Goal: Task Accomplishment & Management: Complete application form

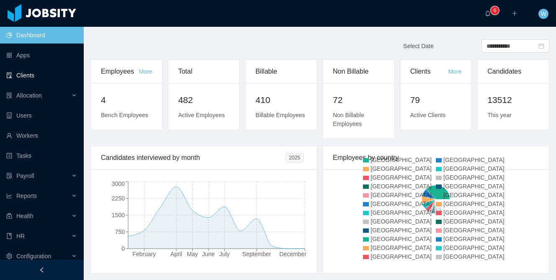
click at [46, 75] on link "Clients" at bounding box center [41, 75] width 71 height 17
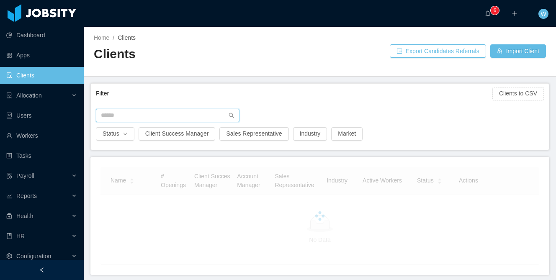
click at [167, 116] on input "text" at bounding box center [168, 115] width 144 height 13
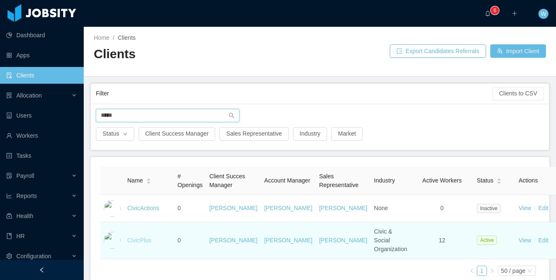
type input "*****"
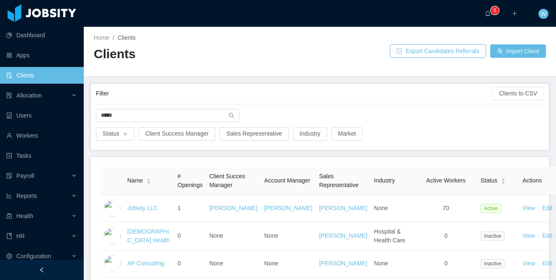
click at [142, 244] on link "Adventist Health" at bounding box center [148, 235] width 42 height 15
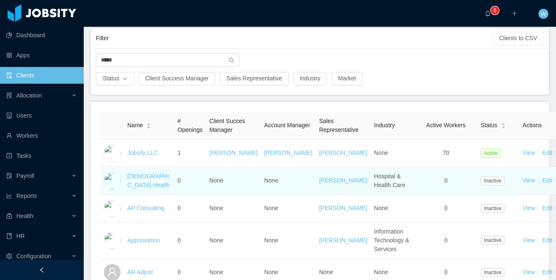
scroll to position [56, 0]
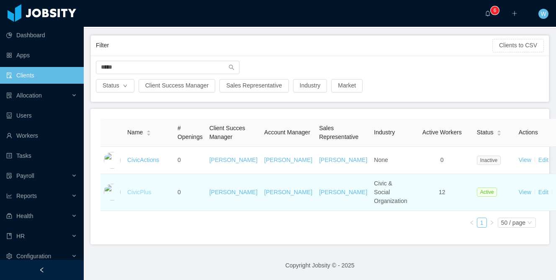
click at [137, 194] on link "CivicPlus" at bounding box center [139, 192] width 24 height 7
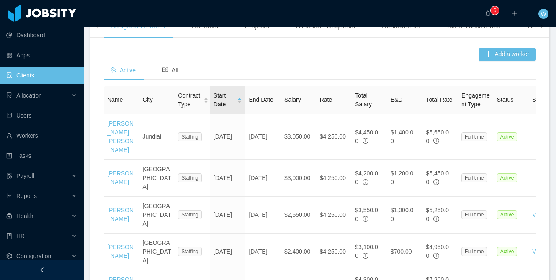
scroll to position [290, 0]
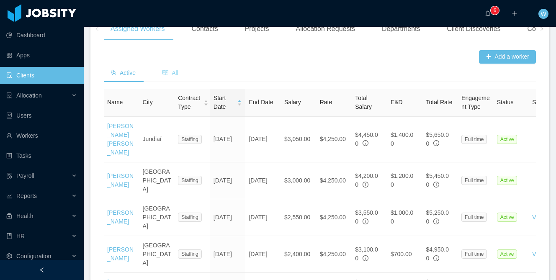
click at [160, 83] on div "All" at bounding box center [170, 73] width 29 height 19
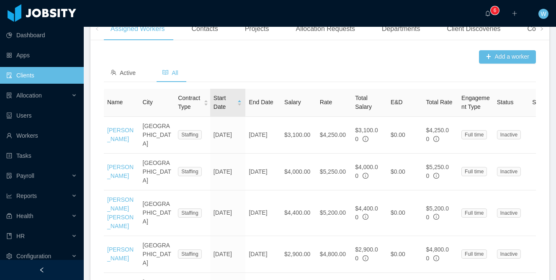
click at [240, 107] on icon "icon: caret-down" at bounding box center [239, 104] width 5 height 5
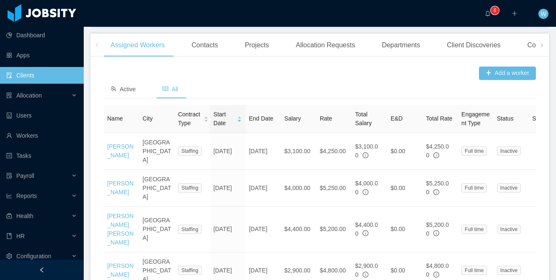
click at [121, 159] on link "Jeysson Guevara" at bounding box center [120, 150] width 26 height 15
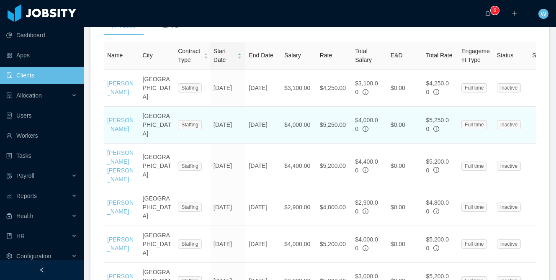
scroll to position [340, 0]
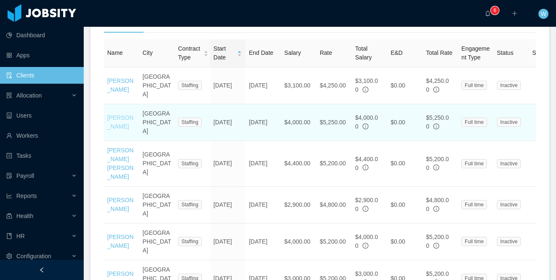
click at [114, 130] on link "Santiago Cheble" at bounding box center [120, 121] width 26 height 15
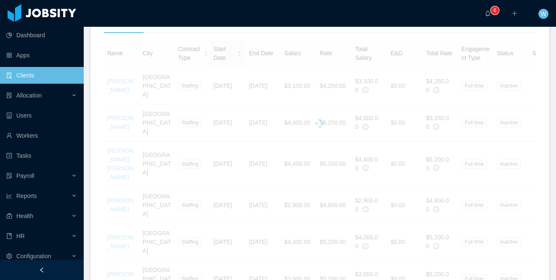
scroll to position [344, 0]
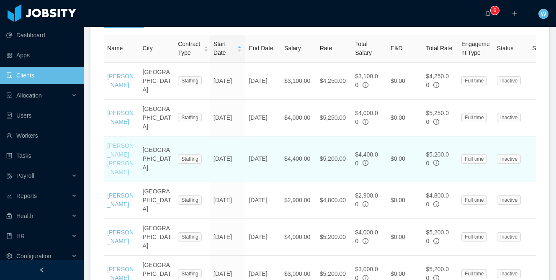
click at [115, 166] on link "Felipe Salgado Zarama" at bounding box center [120, 158] width 26 height 33
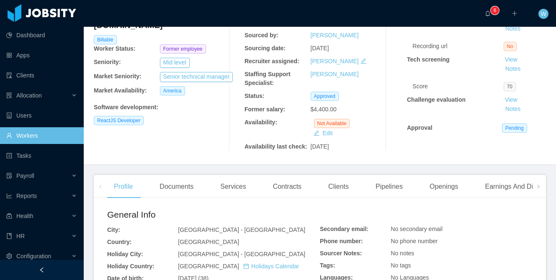
scroll to position [87, 0]
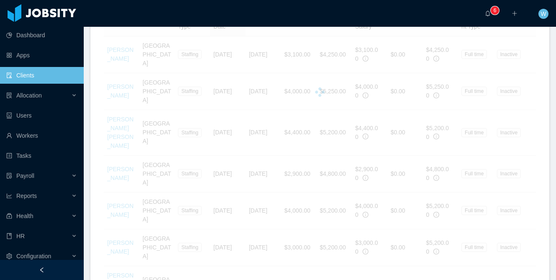
scroll to position [373, 0]
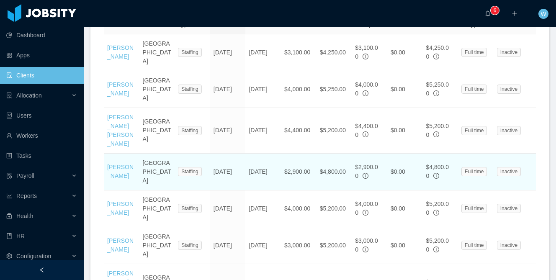
click at [119, 168] on td "Brian Debuire" at bounding box center [122, 172] width 36 height 37
click at [112, 173] on link "Brian Debuire" at bounding box center [120, 171] width 26 height 15
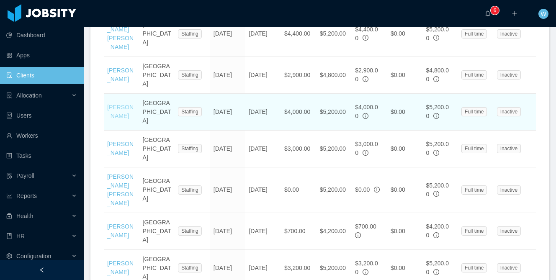
scroll to position [477, 0]
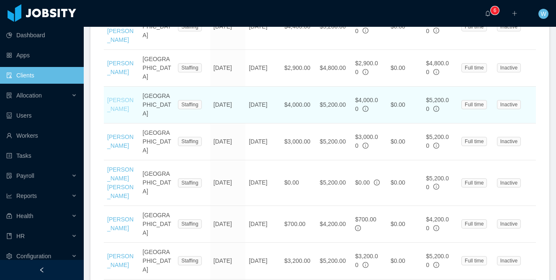
click at [113, 101] on link "Jorge Mariel Sonzini" at bounding box center [120, 104] width 26 height 15
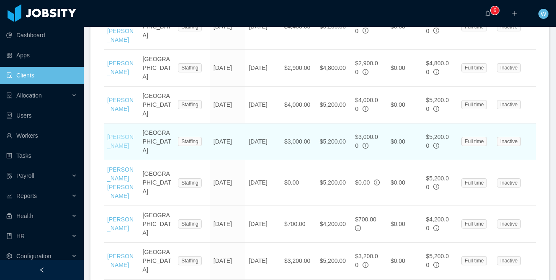
click at [114, 134] on link "Juan A. Porras" at bounding box center [120, 141] width 26 height 15
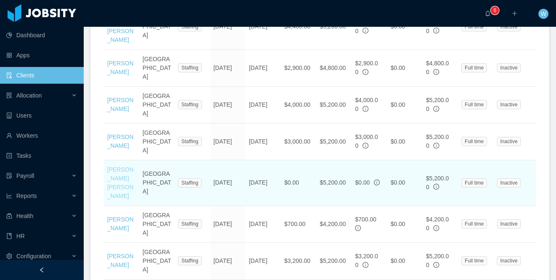
click at [114, 160] on td "Frank Sierra Fayad" at bounding box center [122, 183] width 36 height 46
click at [113, 167] on link "Frank Sierra Fayad" at bounding box center [120, 182] width 26 height 33
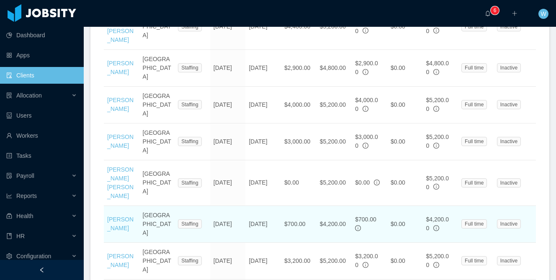
click at [116, 206] on td "Rebeca Villalobos" at bounding box center [122, 224] width 36 height 37
click at [116, 216] on link "Rebeca Villalobos" at bounding box center [120, 223] width 26 height 15
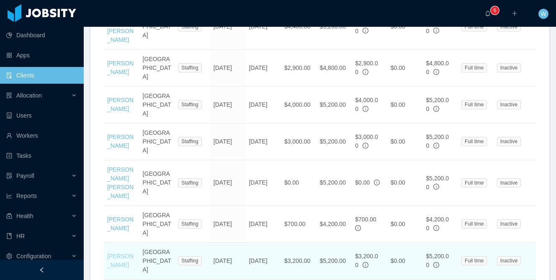
click at [116, 253] on link "Ernesto Borio" at bounding box center [120, 260] width 26 height 15
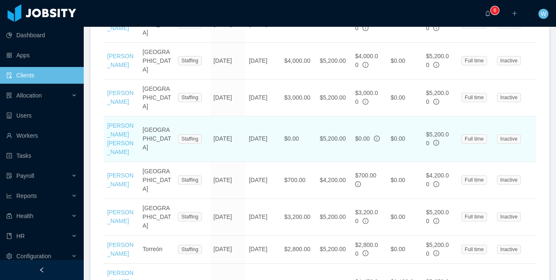
scroll to position [529, 0]
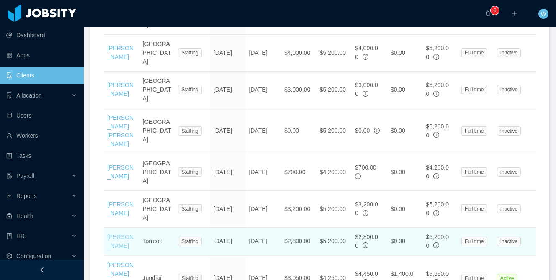
click at [119, 234] on link "Hector Villarreal" at bounding box center [120, 241] width 26 height 15
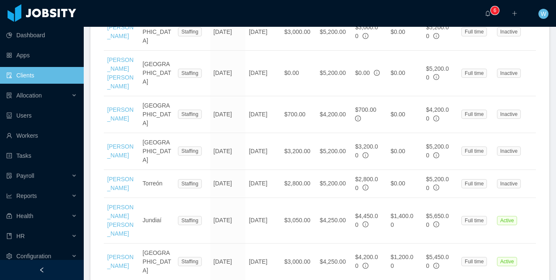
scroll to position [586, 0]
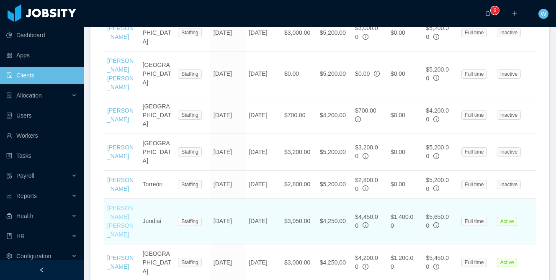
click at [117, 205] on link "Luis Paulo Bravin" at bounding box center [120, 221] width 26 height 33
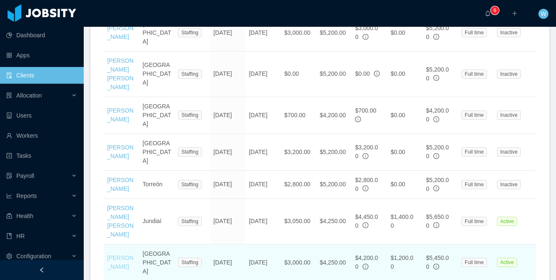
click at [116, 255] on link "Agustin Maggi" at bounding box center [120, 262] width 26 height 15
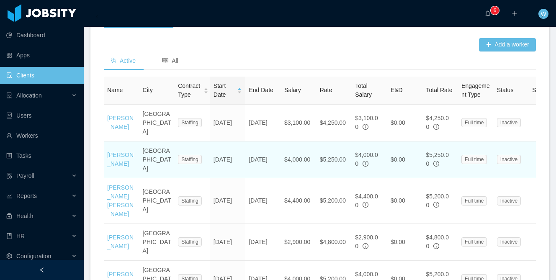
scroll to position [0, 0]
drag, startPoint x: 103, startPoint y: 116, endPoint x: 256, endPoint y: 180, distance: 166.3
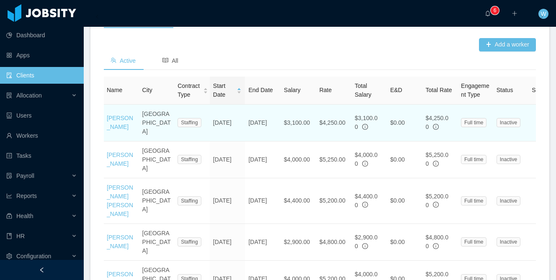
click at [236, 142] on td "Dec 17th, 2018" at bounding box center [228, 123] width 36 height 37
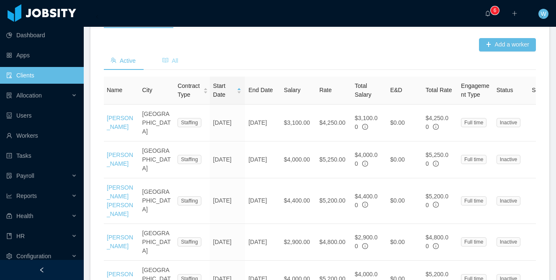
click at [173, 64] on span "All" at bounding box center [171, 60] width 16 height 7
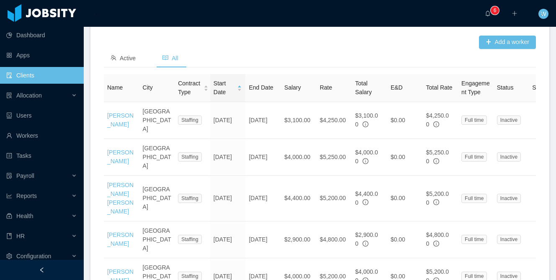
scroll to position [306, 0]
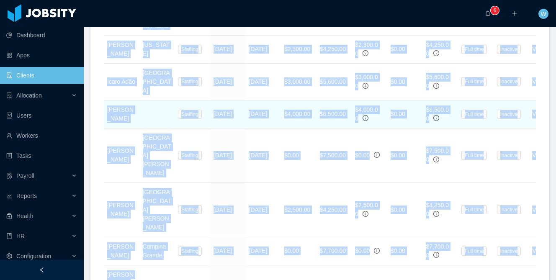
drag, startPoint x: 116, startPoint y: 105, endPoint x: 320, endPoint y: 244, distance: 246.5
click at [320, 244] on table "Name City Contract Type Start Date End Date Salary Rate Total Salary E&D Total …" at bounding box center [376, 63] width 545 height 1638
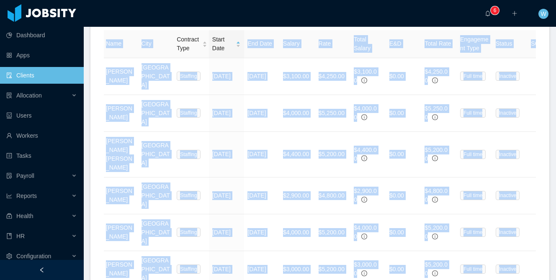
scroll to position [0, 0]
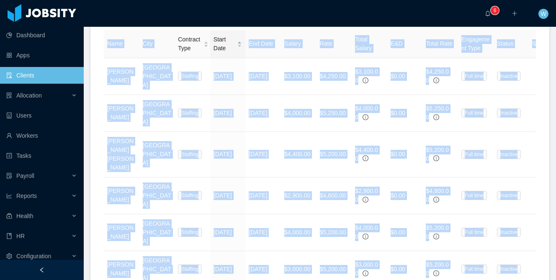
drag, startPoint x: 533, startPoint y: 199, endPoint x: 102, endPoint y: 61, distance: 452.6
copy div "Active All Name City Contract Type Start Date End Date Salary Rate Total Salary…"
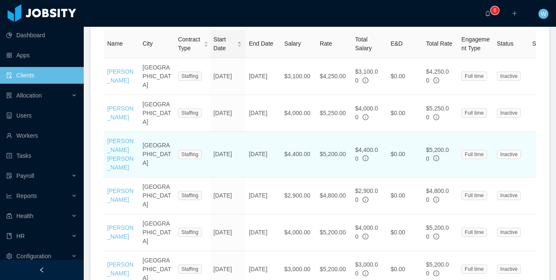
click at [243, 153] on td "May 29th, 2019" at bounding box center [228, 155] width 36 height 46
click at [113, 153] on link "Felipe Salgado Zarama" at bounding box center [120, 154] width 26 height 33
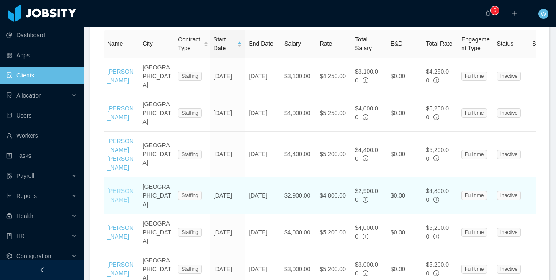
click at [115, 196] on link "Brian Debuire" at bounding box center [120, 195] width 26 height 15
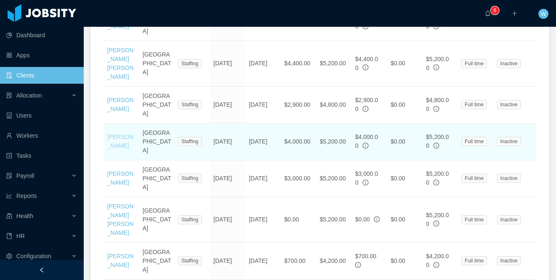
scroll to position [441, 0]
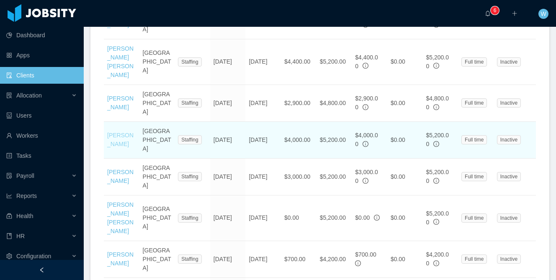
click at [117, 138] on link "Jorge Mariel Sonzini" at bounding box center [120, 139] width 26 height 15
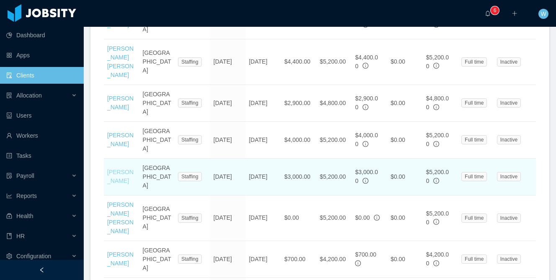
click at [115, 169] on link "Juan A. Porras" at bounding box center [120, 176] width 26 height 15
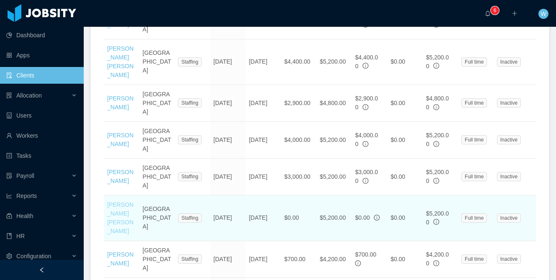
click at [113, 201] on link "Frank Sierra Fayad" at bounding box center [120, 217] width 26 height 33
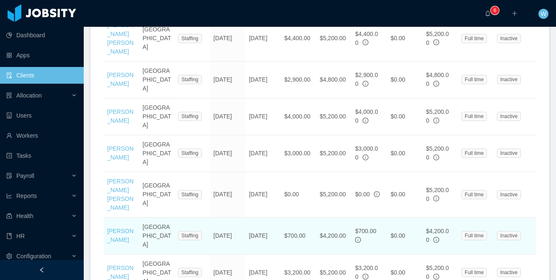
scroll to position [467, 0]
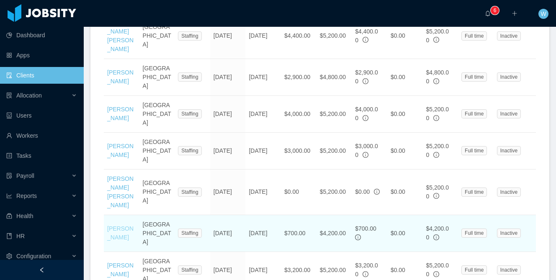
click at [116, 225] on link "Rebeca Villalobos" at bounding box center [120, 232] width 26 height 15
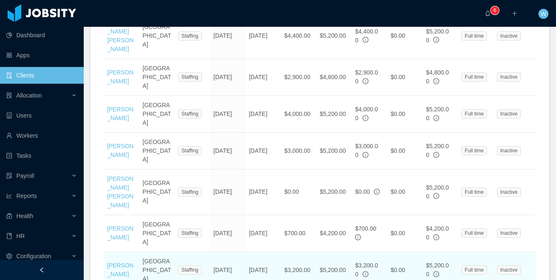
scroll to position [493, 0]
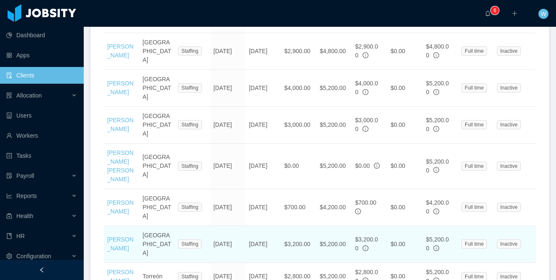
click at [117, 226] on td "Ernesto Borio" at bounding box center [122, 244] width 36 height 37
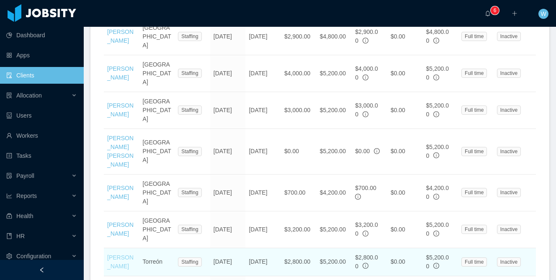
click at [117, 254] on link "Hector Villarreal" at bounding box center [120, 261] width 26 height 15
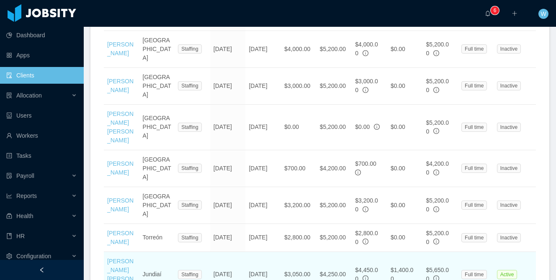
scroll to position [539, 0]
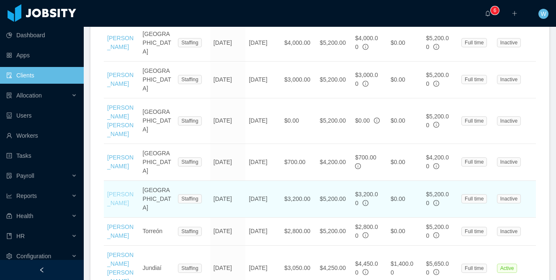
click at [117, 191] on link "Ernesto Borio" at bounding box center [120, 198] width 26 height 15
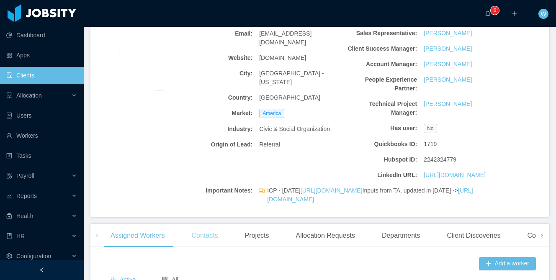
scroll to position [157, 0]
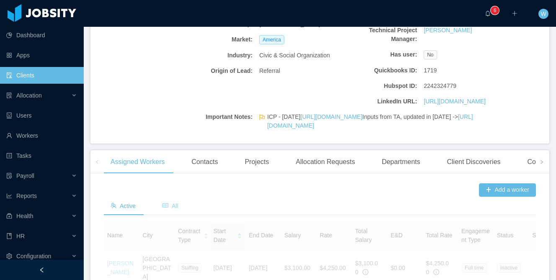
click at [168, 209] on icon "icon: read" at bounding box center [166, 206] width 6 height 6
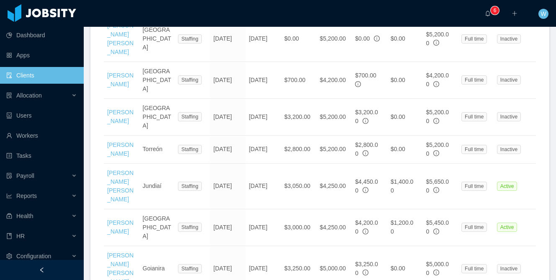
scroll to position [622, 0]
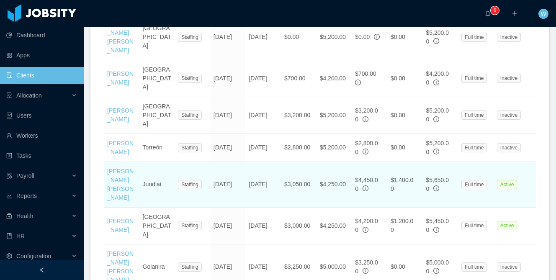
click at [114, 168] on link "Luis Paulo Bravin" at bounding box center [120, 184] width 26 height 33
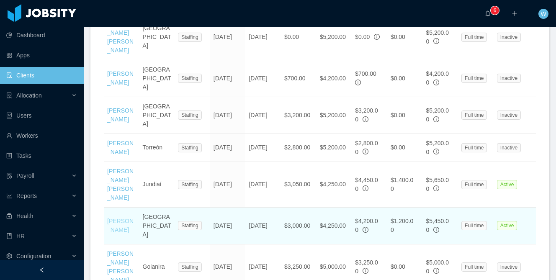
click at [116, 218] on link "Agustin Maggi" at bounding box center [120, 225] width 26 height 15
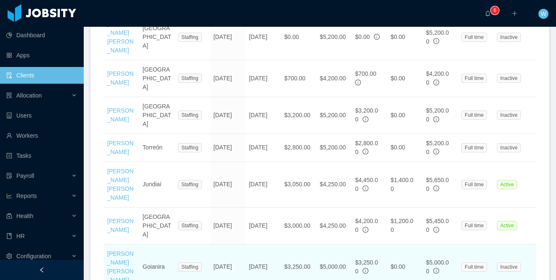
click at [114, 245] on td "André Alvim Ribeiro" at bounding box center [122, 268] width 36 height 46
click at [115, 250] on link "André Alvim Ribeiro" at bounding box center [120, 266] width 26 height 33
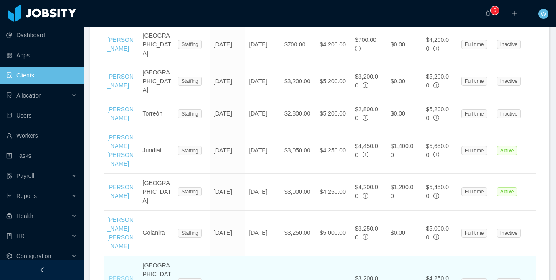
scroll to position [660, 0]
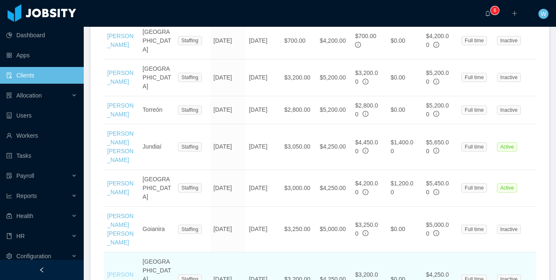
click at [115, 271] on link "Andrea Polanco" at bounding box center [120, 278] width 26 height 15
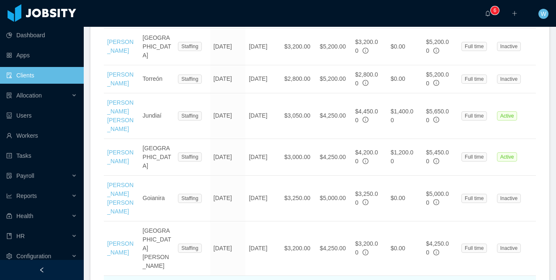
scroll to position [692, 0]
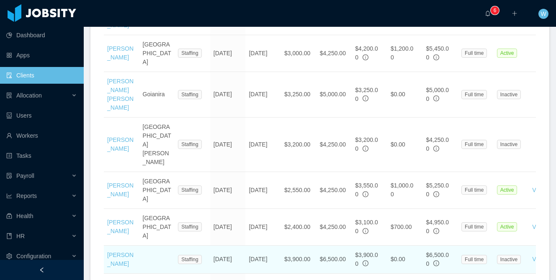
scroll to position [800, 0]
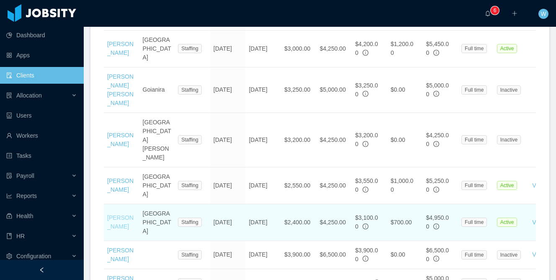
click at [119, 214] on link "Lucio Jaurena" at bounding box center [120, 221] width 26 height 15
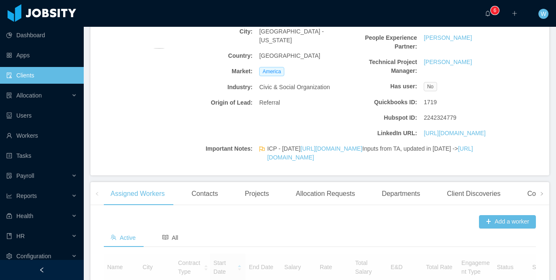
scroll to position [236, 0]
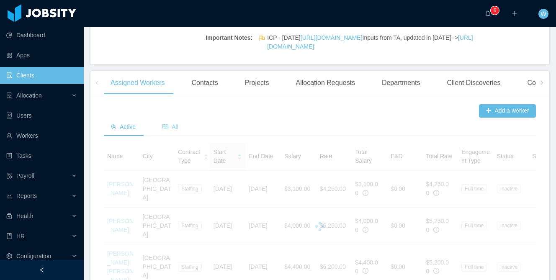
click at [172, 130] on span "All" at bounding box center [171, 127] width 16 height 7
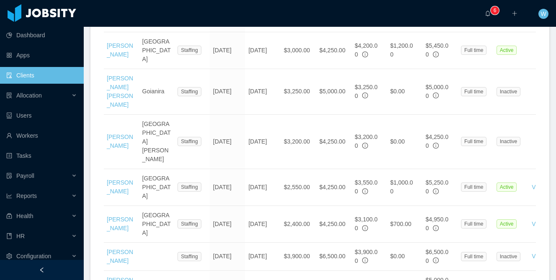
scroll to position [784, 0]
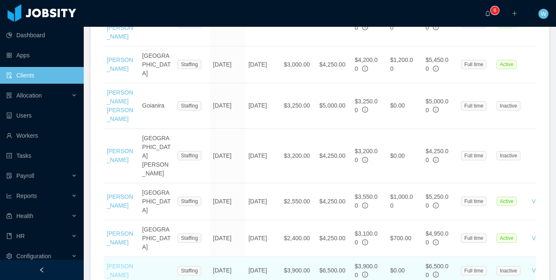
click at [116, 263] on link "Victoria Valls" at bounding box center [120, 270] width 26 height 15
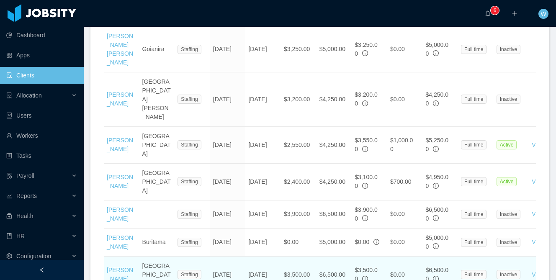
scroll to position [853, 0]
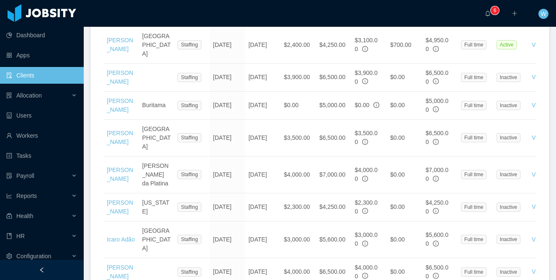
scroll to position [978, 0]
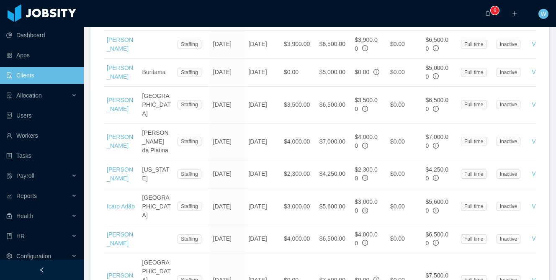
scroll to position [1013, 0]
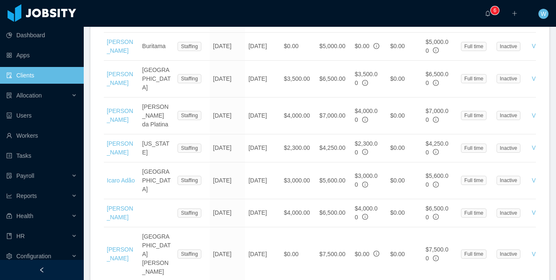
scroll to position [1042, 0]
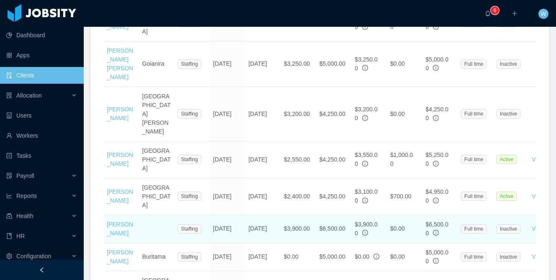
scroll to position [806, 0]
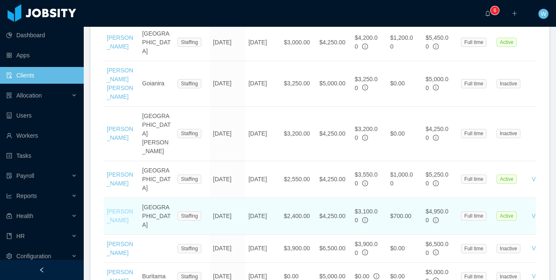
click at [118, 208] on link "Lucio Jaurena" at bounding box center [120, 215] width 26 height 15
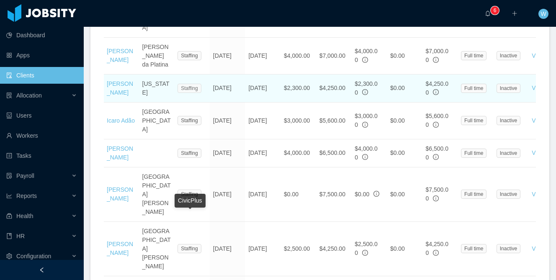
scroll to position [1099, 0]
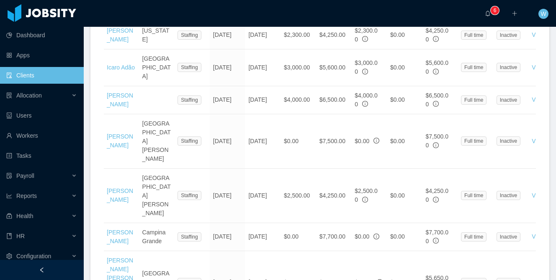
scroll to position [1150, 0]
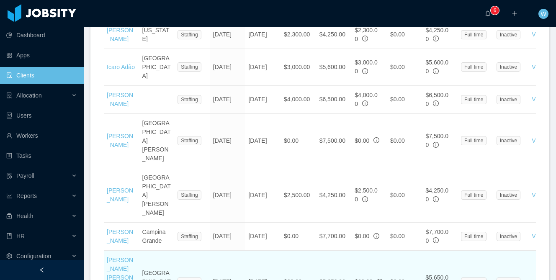
click at [115, 251] on td "[PERSON_NAME] [PERSON_NAME] [PERSON_NAME]" at bounding box center [121, 282] width 36 height 63
click at [116, 257] on link "[PERSON_NAME] [PERSON_NAME] [PERSON_NAME]" at bounding box center [120, 282] width 26 height 51
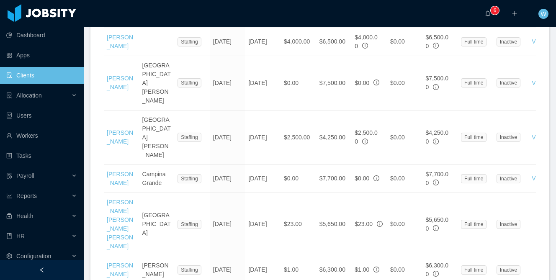
scroll to position [1208, 0]
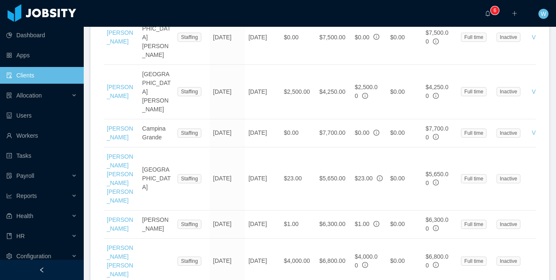
scroll to position [1255, 0]
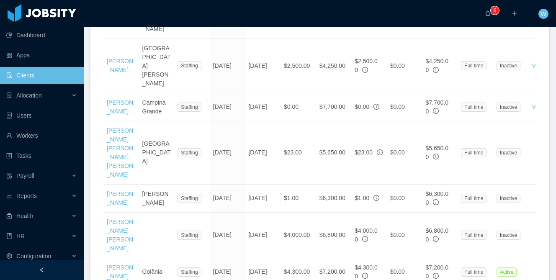
scroll to position [1291, 0]
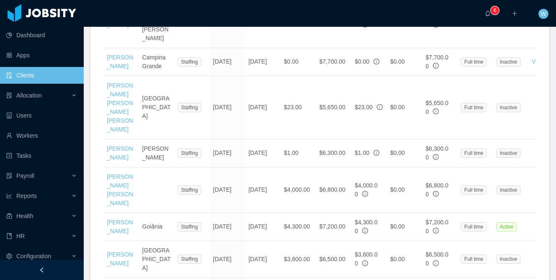
scroll to position [1325, 0]
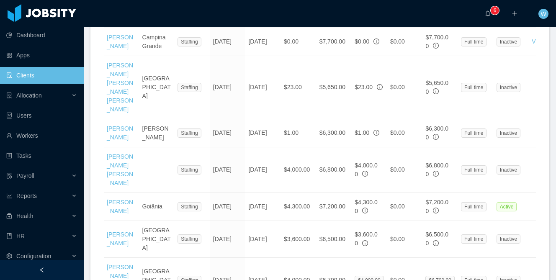
scroll to position [1366, 0]
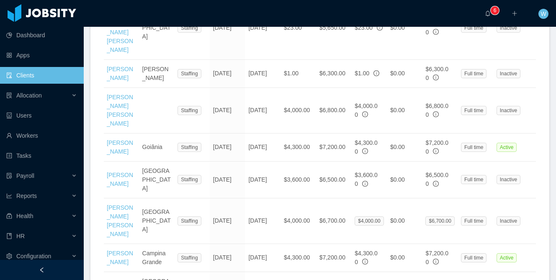
scroll to position [1409, 0]
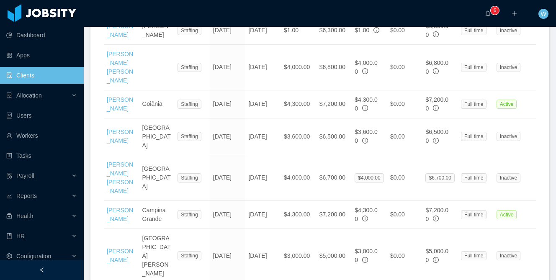
scroll to position [1449, 0]
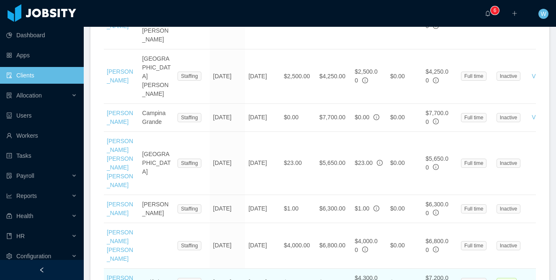
scroll to position [1263, 0]
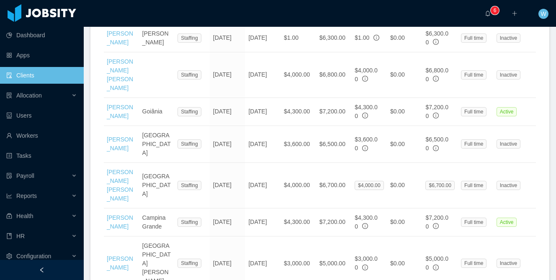
scroll to position [1545, 0]
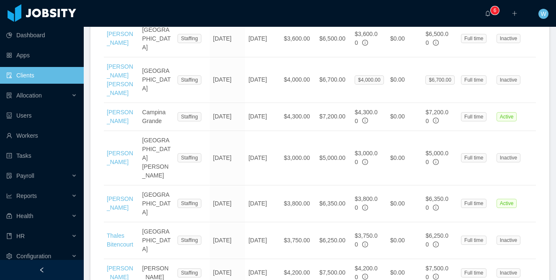
drag, startPoint x: 116, startPoint y: 166, endPoint x: 117, endPoint y: 171, distance: 5.5
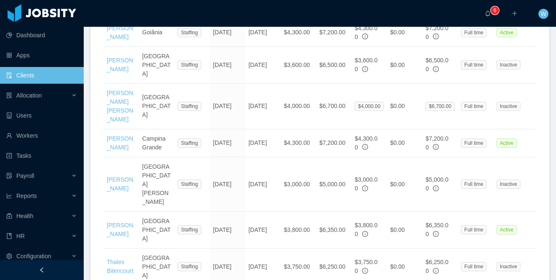
scroll to position [0, 0]
click at [47, 97] on div "Allocation" at bounding box center [42, 95] width 84 height 17
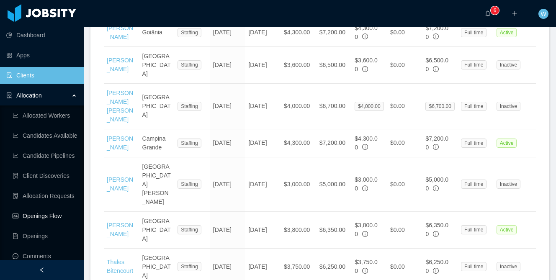
click at [50, 215] on link "Openings Flow" at bounding box center [45, 216] width 65 height 17
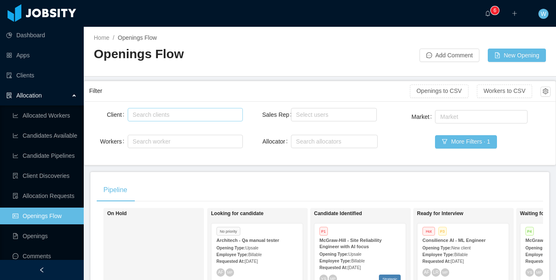
click at [186, 117] on div "Search clients" at bounding box center [183, 115] width 101 height 8
type input "******"
click at [163, 130] on li "Avenue 8" at bounding box center [184, 130] width 115 height 13
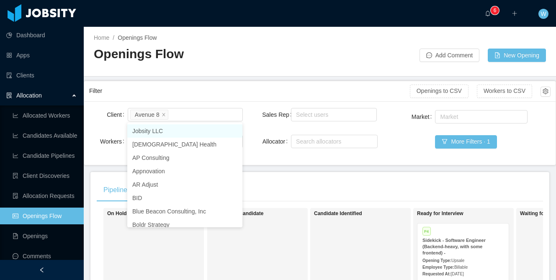
click at [193, 90] on div "Filter" at bounding box center [249, 90] width 321 height 15
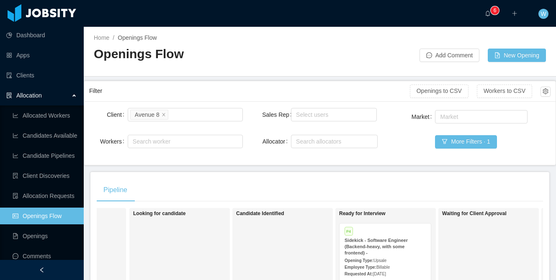
scroll to position [0, 145]
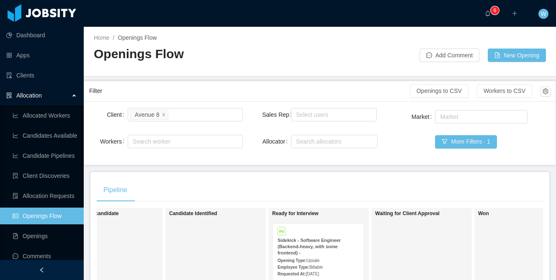
click at [291, 250] on strong "Sidekick - Software Engineer (Backend-heavy, with some frontend) -" at bounding box center [309, 247] width 63 height 18
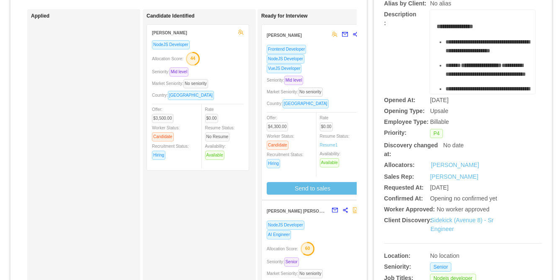
scroll to position [59, 0]
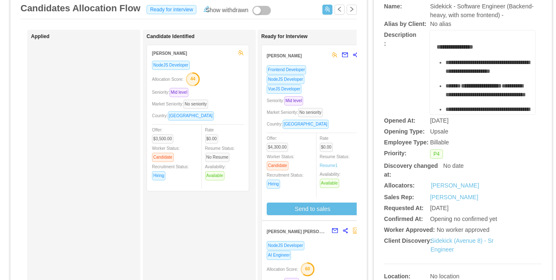
click at [322, 99] on div "Seniority: Mid level" at bounding box center [313, 101] width 92 height 10
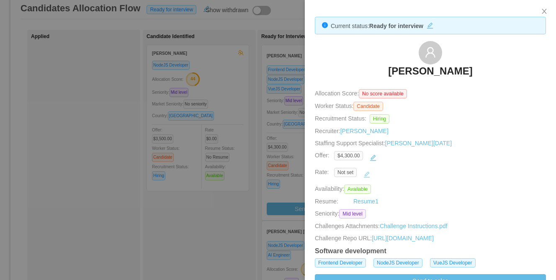
click at [369, 175] on button "button" at bounding box center [366, 174] width 13 height 13
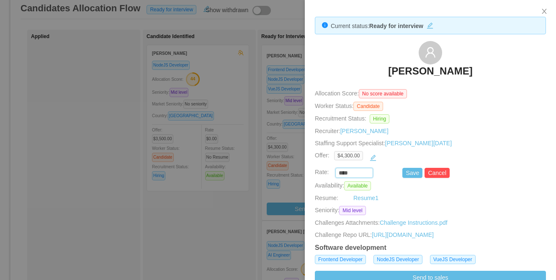
drag, startPoint x: 355, startPoint y: 173, endPoint x: 326, endPoint y: 172, distance: 29.3
click at [326, 172] on div "**** Save Cancel" at bounding box center [420, 173] width 231 height 10
type input "*******"
click at [414, 176] on button "Save" at bounding box center [413, 173] width 20 height 10
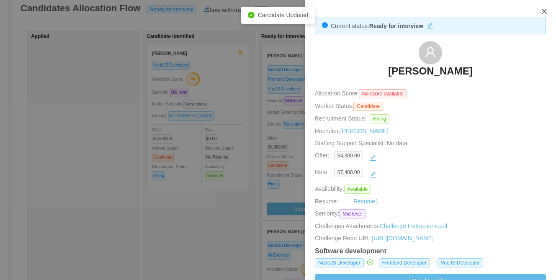
click at [545, 9] on icon "icon: close" at bounding box center [544, 11] width 7 height 7
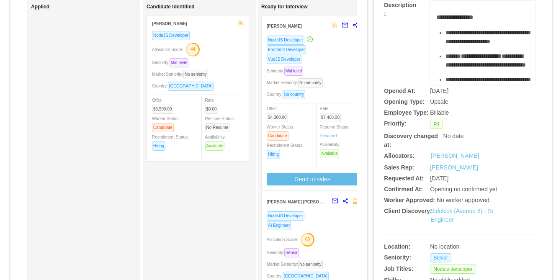
scroll to position [95, 0]
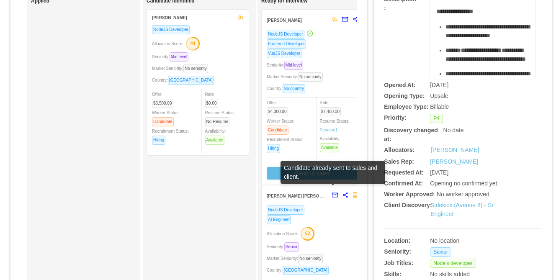
click at [321, 199] on div "[PERSON_NAME] [PERSON_NAME]" at bounding box center [297, 195] width 61 height 15
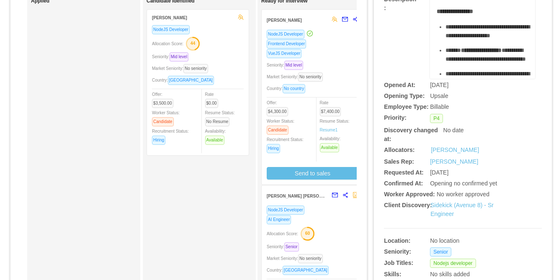
click at [323, 220] on div "AI Engineer" at bounding box center [313, 220] width 92 height 10
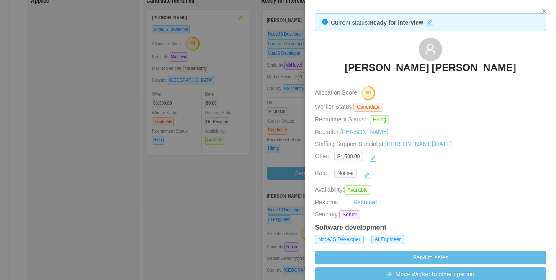
scroll to position [4, 0]
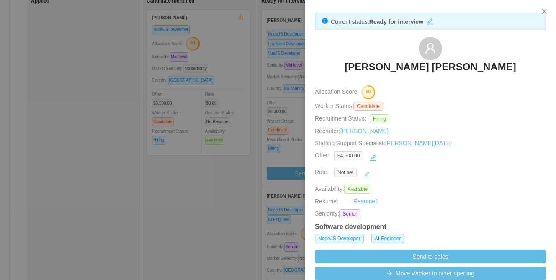
click at [369, 175] on button "button" at bounding box center [366, 174] width 13 height 13
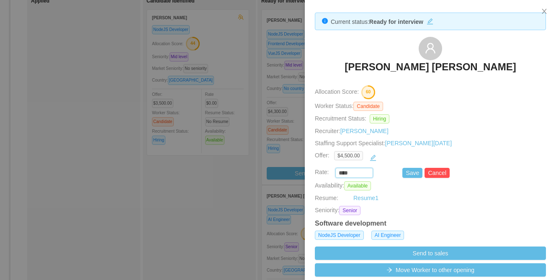
drag, startPoint x: 350, startPoint y: 171, endPoint x: 330, endPoint y: 169, distance: 20.6
click at [330, 169] on div "**** Save Cancel" at bounding box center [420, 173] width 231 height 10
type input "*******"
click at [416, 173] on button "Save" at bounding box center [413, 173] width 20 height 10
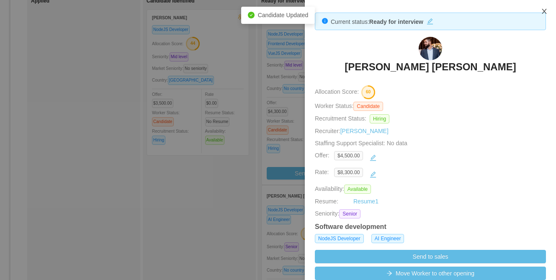
click at [543, 12] on icon "icon: close" at bounding box center [544, 11] width 7 height 7
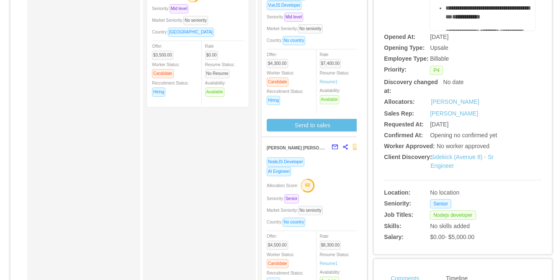
scroll to position [0, 0]
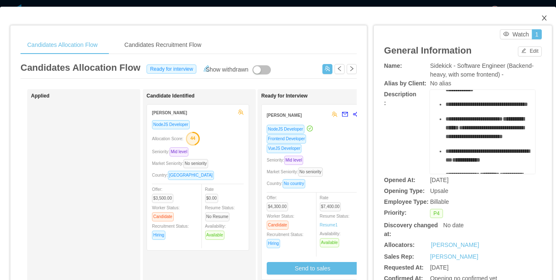
click at [545, 15] on icon "icon: close" at bounding box center [544, 18] width 7 height 7
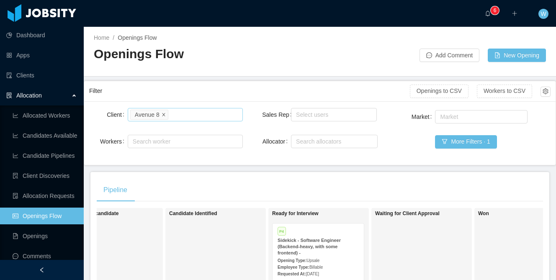
click at [164, 114] on icon "icon: close" at bounding box center [163, 114] width 3 height 3
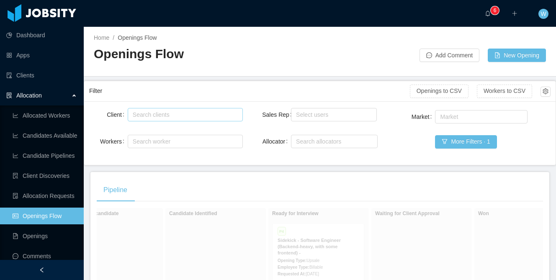
click at [59, 93] on div "Allocation" at bounding box center [42, 95] width 84 height 17
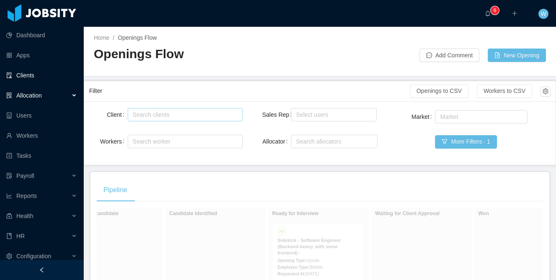
click at [43, 75] on link "Clients" at bounding box center [41, 75] width 71 height 17
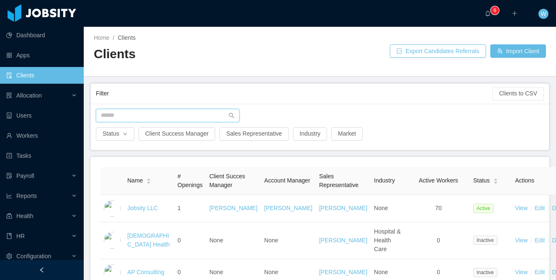
click at [168, 117] on input "text" at bounding box center [168, 115] width 144 height 13
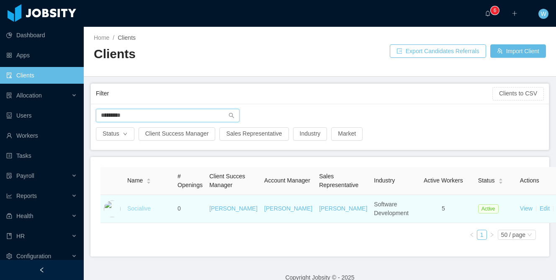
type input "*********"
click at [140, 212] on link "Socialive" at bounding box center [138, 208] width 23 height 7
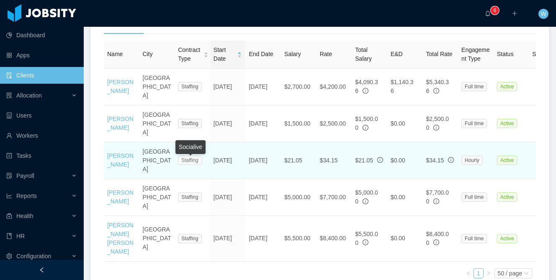
scroll to position [331, 0]
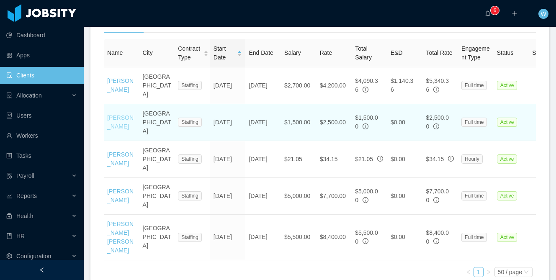
click at [116, 130] on link "Jose Ovando" at bounding box center [120, 121] width 26 height 15
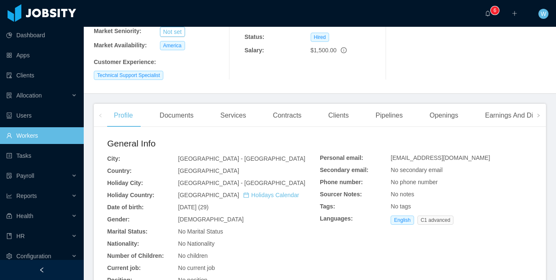
scroll to position [237, 0]
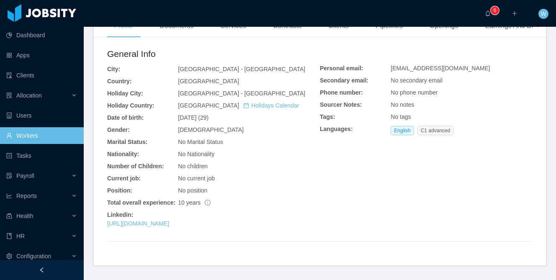
click at [352, 64] on div "Personal email: jfovandoh@gmail.com Secondary email: No secondary email Phone n…" at bounding box center [426, 101] width 213 height 75
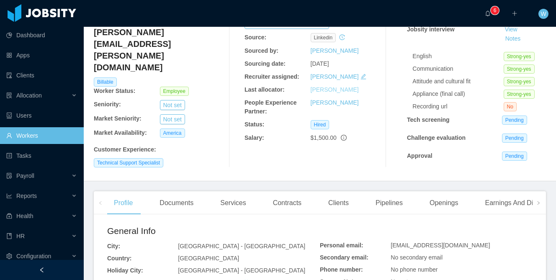
scroll to position [0, 0]
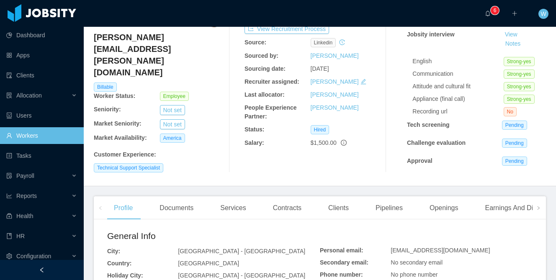
click at [338, 198] on div "Clients" at bounding box center [339, 207] width 34 height 23
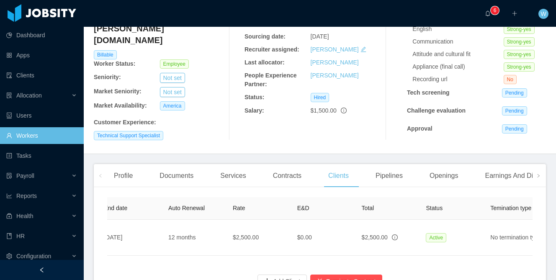
scroll to position [0, 412]
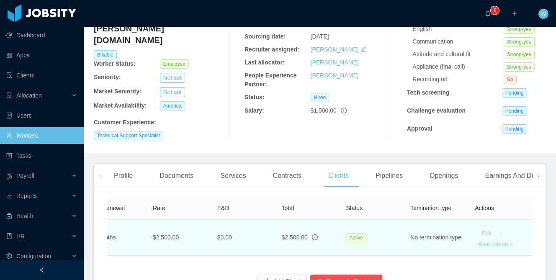
click at [496, 241] on link "Amendments" at bounding box center [495, 244] width 34 height 7
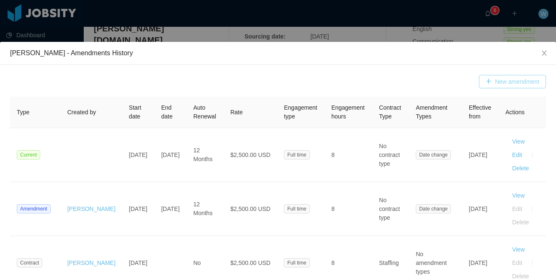
click at [516, 81] on button "New amendment" at bounding box center [512, 81] width 67 height 13
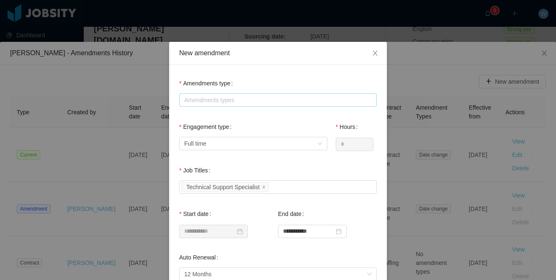
click at [274, 98] on div "Amendments types" at bounding box center [276, 100] width 184 height 8
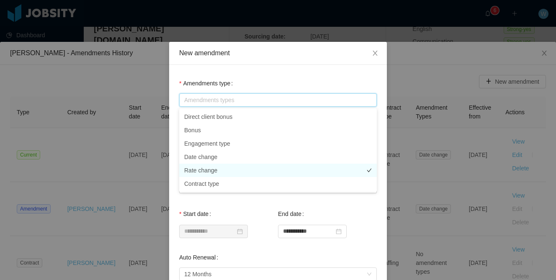
click at [265, 164] on li "Rate change" at bounding box center [278, 170] width 198 height 13
click at [273, 63] on div "New amendment" at bounding box center [278, 53] width 218 height 23
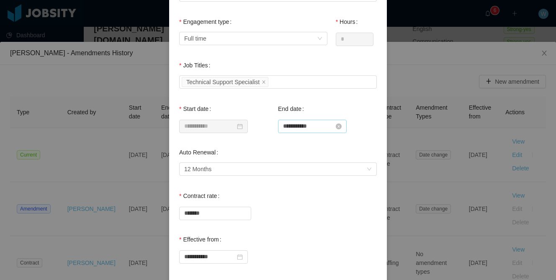
scroll to position [107, 0]
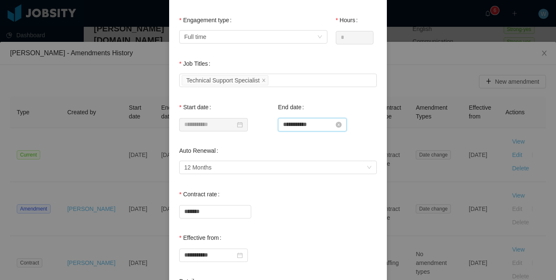
click at [325, 123] on input "**********" at bounding box center [312, 124] width 69 height 13
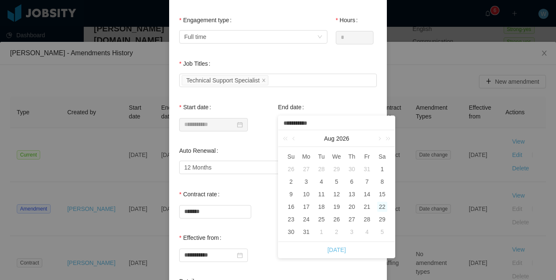
click at [241, 111] on div "**********" at bounding box center [228, 116] width 99 height 34
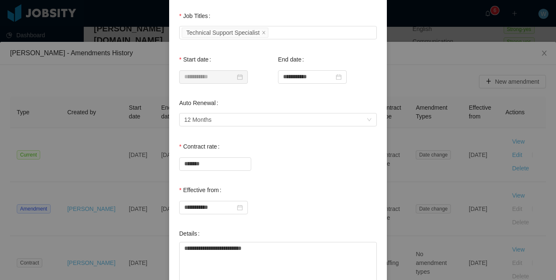
scroll to position [157, 0]
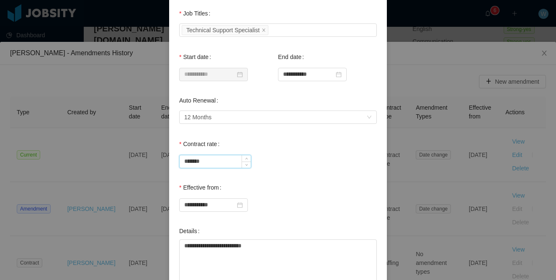
click at [190, 161] on input "*******" at bounding box center [215, 161] width 71 height 13
type input "*******"
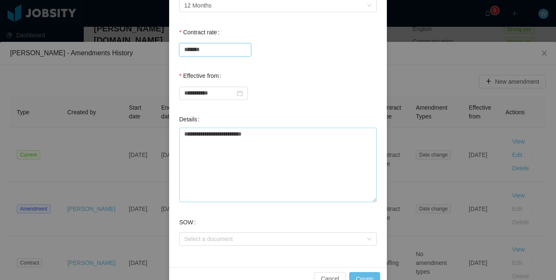
scroll to position [269, 0]
click at [243, 95] on icon "icon: close-circle" at bounding box center [240, 93] width 6 height 6
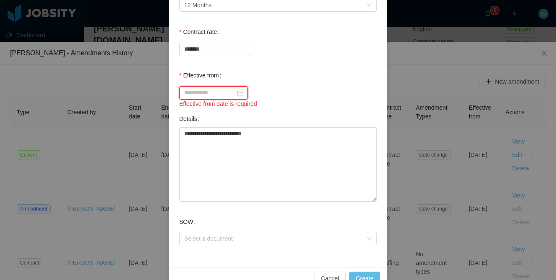
click at [221, 95] on input at bounding box center [213, 92] width 69 height 13
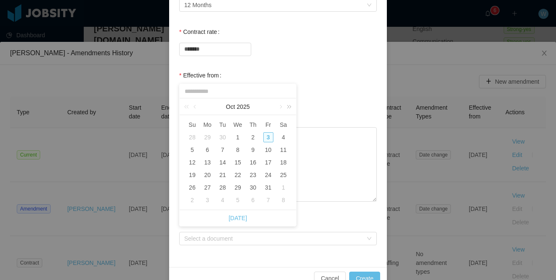
click at [283, 110] on link at bounding box center [287, 106] width 11 height 17
click at [281, 105] on link at bounding box center [280, 106] width 8 height 17
click at [194, 137] on div "1" at bounding box center [192, 137] width 10 height 10
type input "**********"
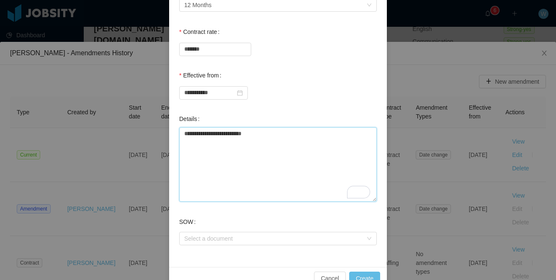
drag, startPoint x: 256, startPoint y: 132, endPoint x: 166, endPoint y: 129, distance: 89.7
click at [166, 129] on div "**********" at bounding box center [278, 140] width 556 height 280
type textarea "*"
type textarea "**"
type textarea "*"
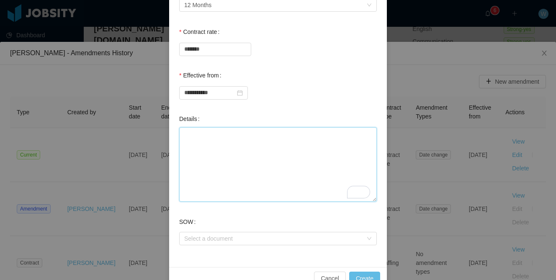
type textarea "*"
type textarea "**"
type textarea "***"
type textarea "****"
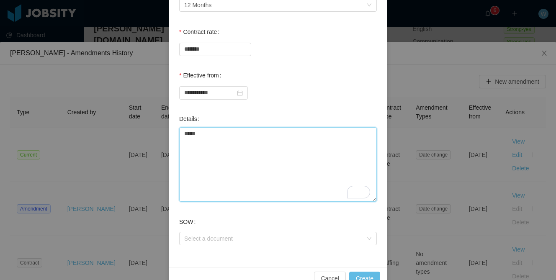
type textarea "******"
type textarea "*******"
type textarea "********"
type textarea "*********"
type textarea "**********"
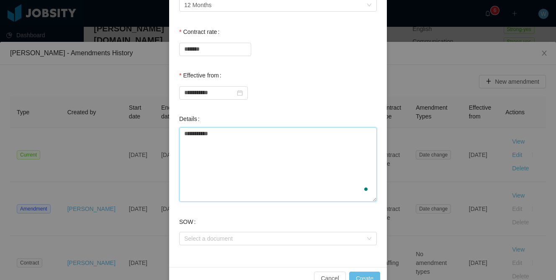
type textarea "**********"
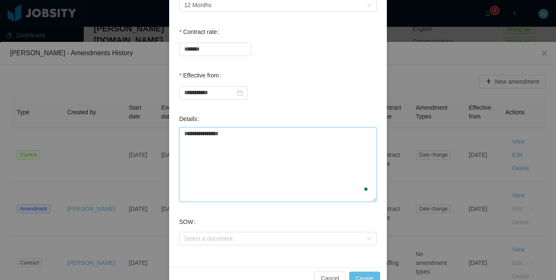
type textarea "**********"
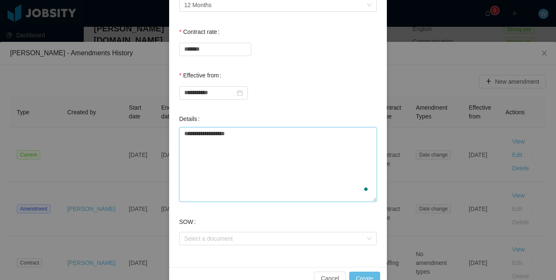
type textarea "**********"
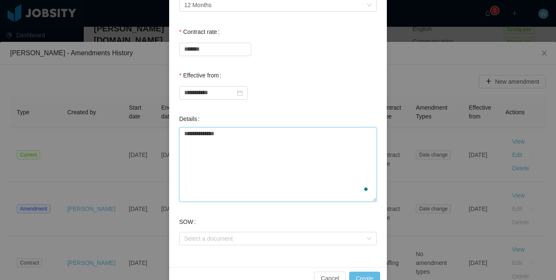
type textarea "**********"
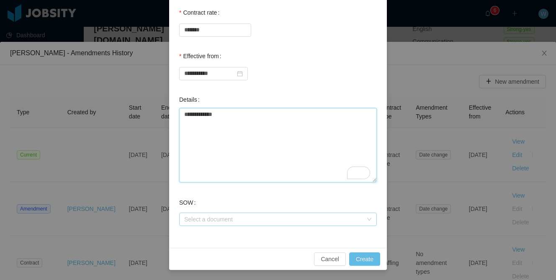
click at [357, 221] on div "Select a document" at bounding box center [273, 219] width 178 height 8
type textarea "**********"
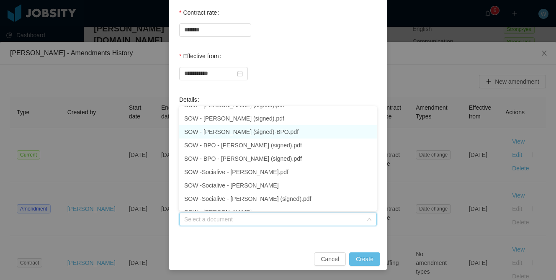
scroll to position [40, 0]
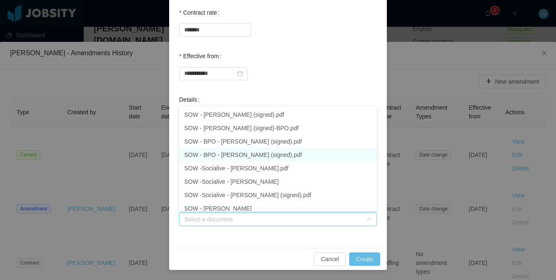
click at [305, 153] on li "SOW - BPO - Jose Ovando (signed).pdf" at bounding box center [278, 154] width 198 height 13
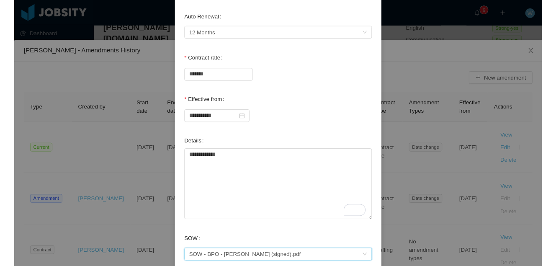
scroll to position [289, 0]
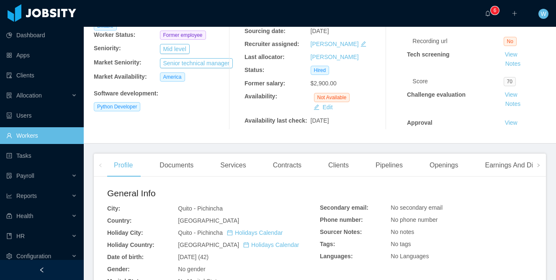
scroll to position [92, 0]
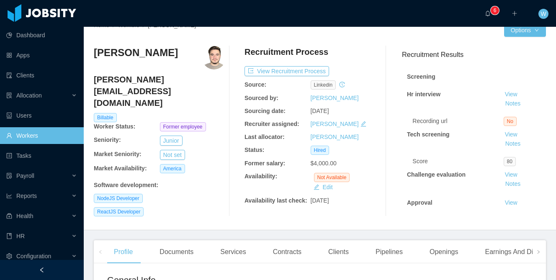
scroll to position [21, 0]
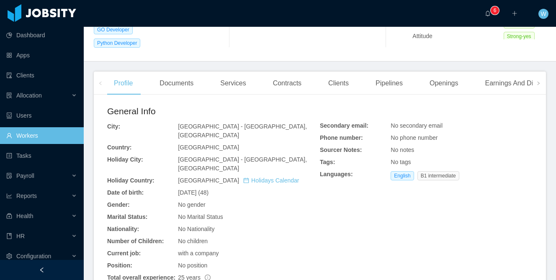
scroll to position [188, 0]
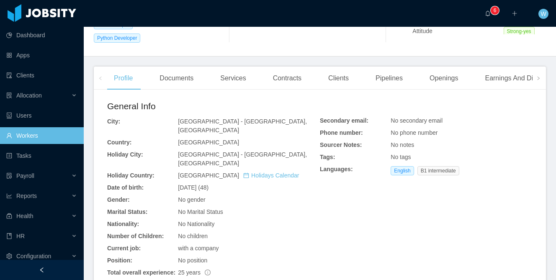
click at [282, 71] on div "Contracts" at bounding box center [287, 78] width 42 height 23
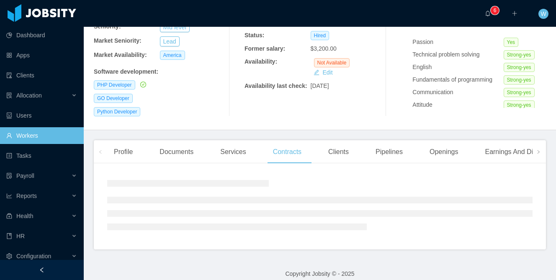
scroll to position [143, 0]
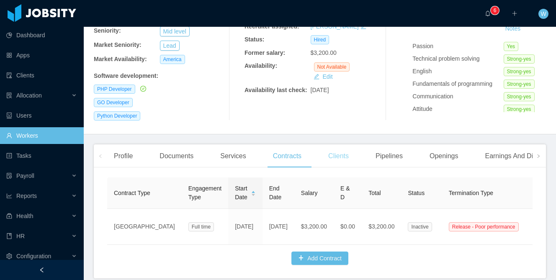
click at [341, 147] on div "Clients" at bounding box center [339, 156] width 34 height 23
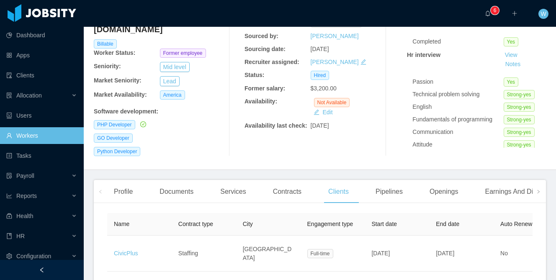
scroll to position [73, 0]
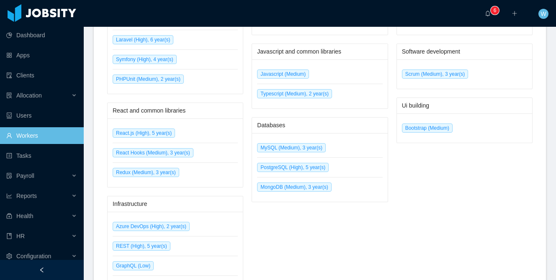
scroll to position [588, 0]
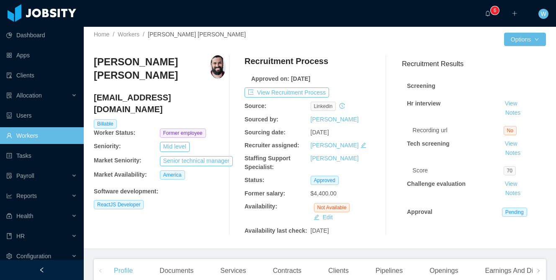
scroll to position [6, 0]
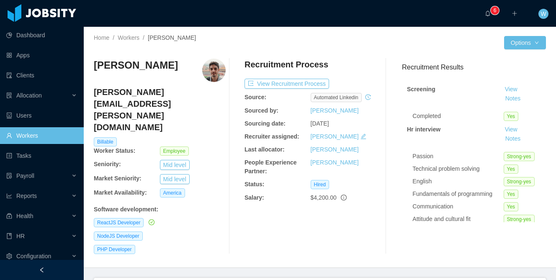
click at [153, 221] on icon "icon: check-circle" at bounding box center [151, 222] width 3 height 2
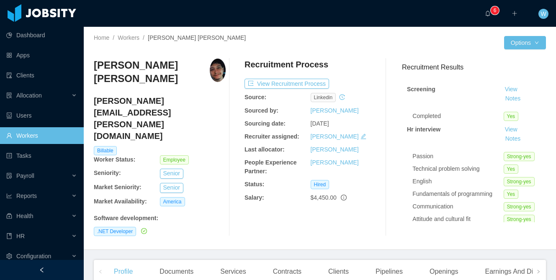
scroll to position [18, 0]
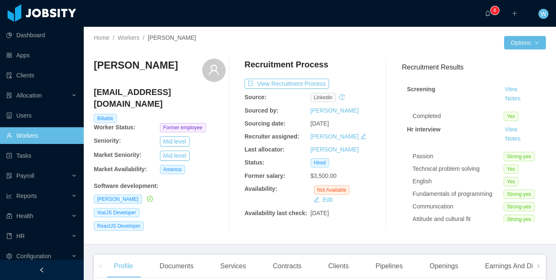
scroll to position [5, 0]
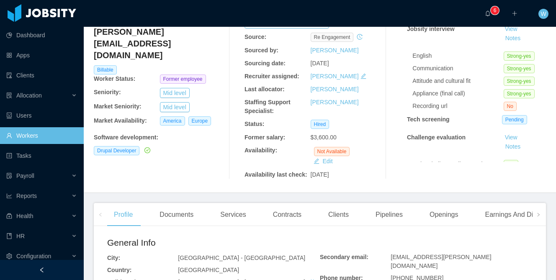
scroll to position [62, 0]
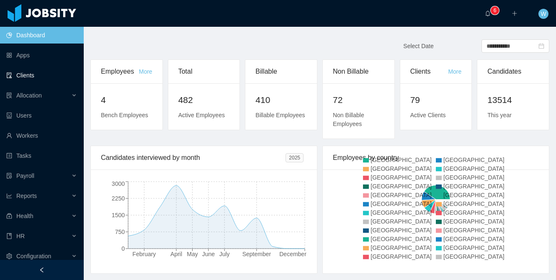
click at [32, 81] on link "Clients" at bounding box center [41, 75] width 71 height 17
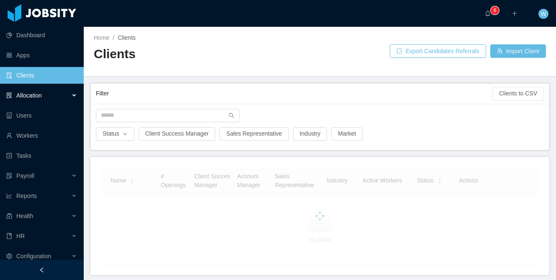
click at [37, 91] on div "Allocation" at bounding box center [42, 95] width 84 height 17
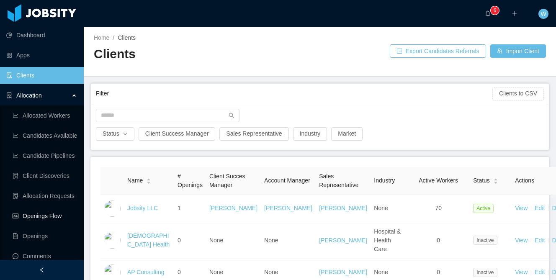
click at [44, 219] on link "Openings Flow" at bounding box center [45, 216] width 65 height 17
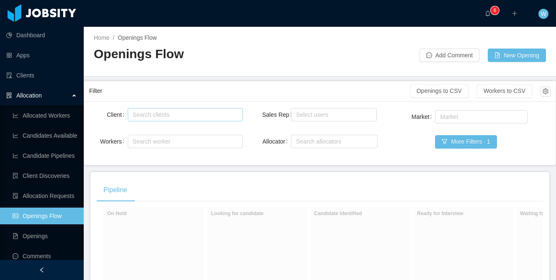
click at [194, 117] on div "Search clients" at bounding box center [183, 115] width 101 height 8
type input "******"
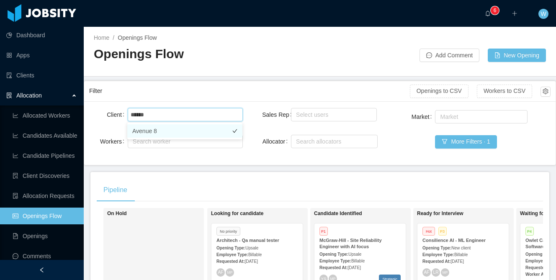
click at [165, 133] on li "Avenue 8" at bounding box center [184, 130] width 115 height 13
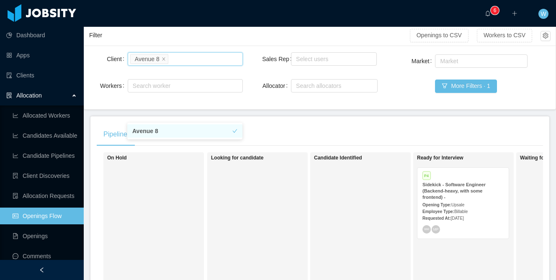
scroll to position [57, 0]
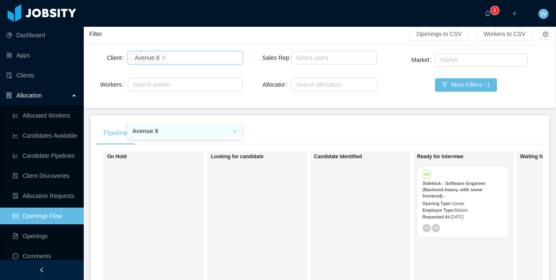
click at [441, 198] on strong "Sidekick - Software Engineer (Backend-heavy, with some frontend) -" at bounding box center [454, 190] width 63 height 18
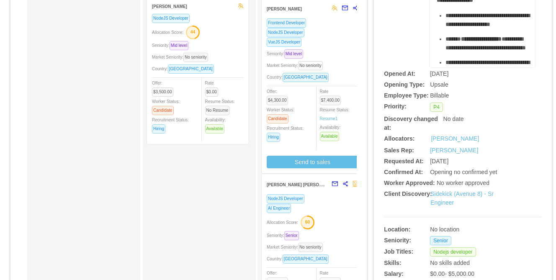
scroll to position [109, 0]
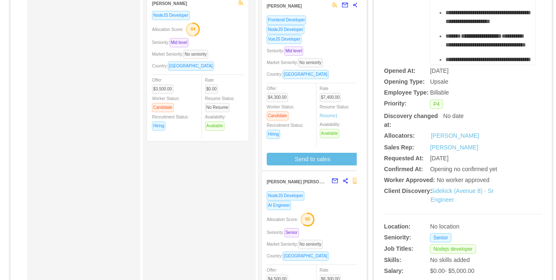
click at [317, 189] on div "[PERSON_NAME] [PERSON_NAME]" at bounding box center [297, 181] width 61 height 15
click at [323, 186] on div "[PERSON_NAME] [PERSON_NAME]" at bounding box center [297, 181] width 61 height 15
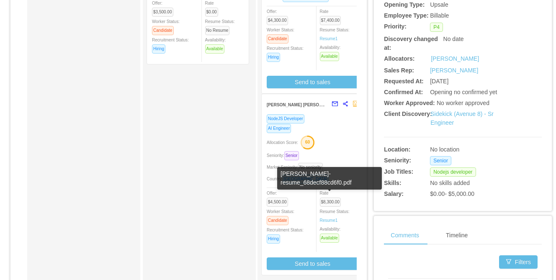
scroll to position [154, 0]
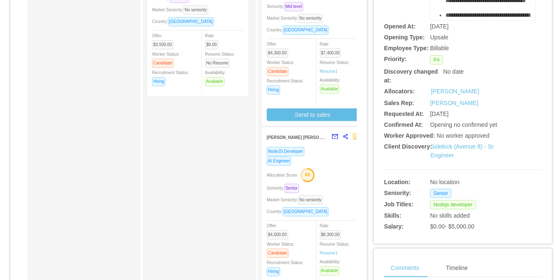
click at [310, 147] on div "NodeJS Developer" at bounding box center [313, 152] width 92 height 10
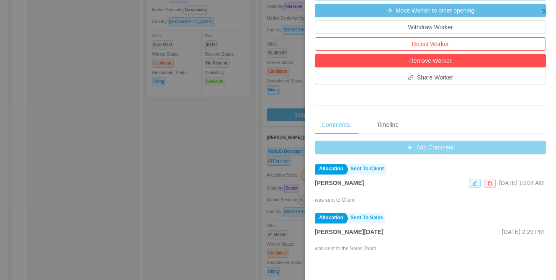
scroll to position [272, 0]
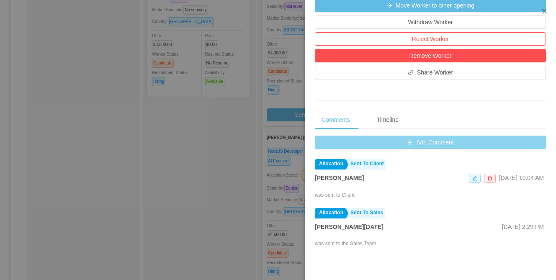
click at [413, 141] on button "Add Comment" at bounding box center [430, 142] width 231 height 13
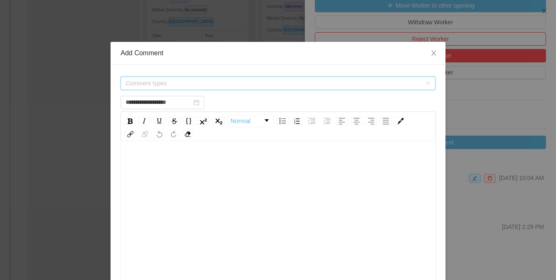
click at [226, 85] on span "Comment types" at bounding box center [274, 83] width 296 height 8
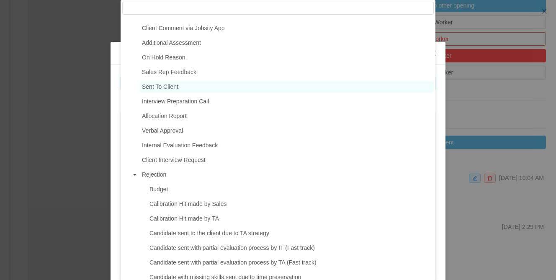
scroll to position [114, 0]
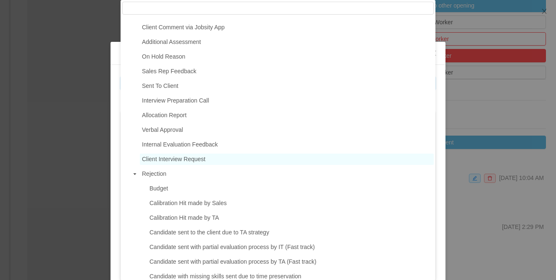
click at [201, 162] on span "Client Interview Request" at bounding box center [174, 159] width 64 height 7
type input "**********"
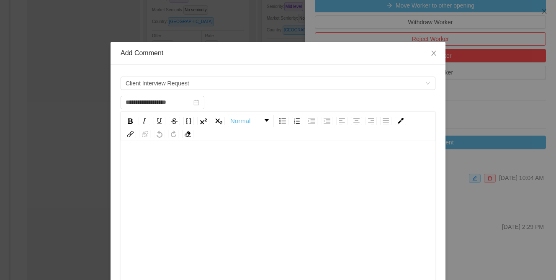
click at [201, 162] on div "rdw-editor" at bounding box center [278, 163] width 302 height 17
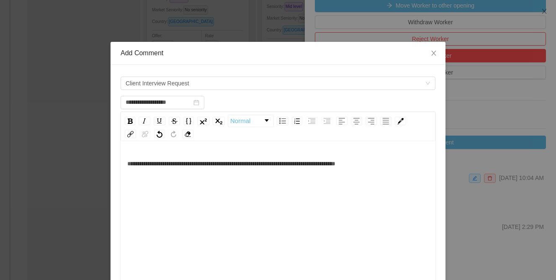
drag, startPoint x: 129, startPoint y: 164, endPoint x: 173, endPoint y: 168, distance: 44.6
click at [129, 164] on span "**********" at bounding box center [231, 164] width 208 height 6
click at [401, 161] on div "**********" at bounding box center [278, 163] width 302 height 17
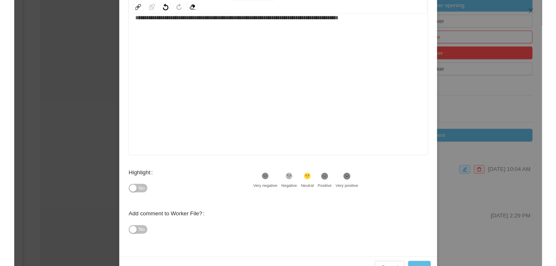
scroll to position [149, 0]
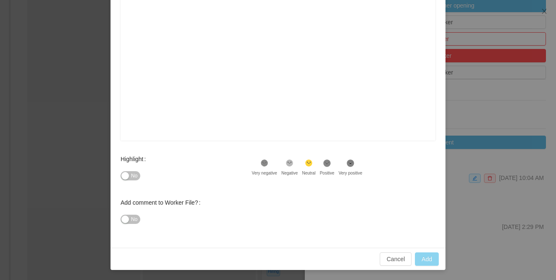
click at [421, 256] on button "Add" at bounding box center [427, 259] width 24 height 13
type input "**********"
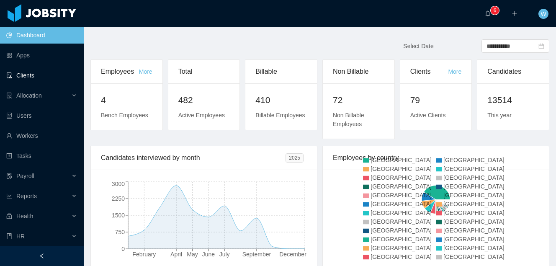
click at [39, 77] on link "Clients" at bounding box center [41, 75] width 71 height 17
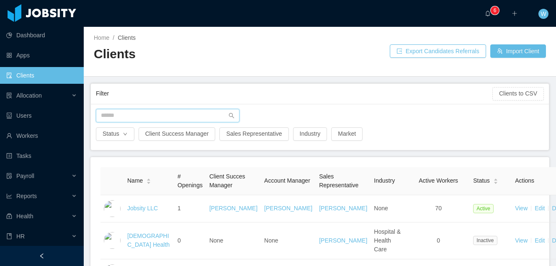
click at [138, 116] on input "text" at bounding box center [168, 115] width 144 height 13
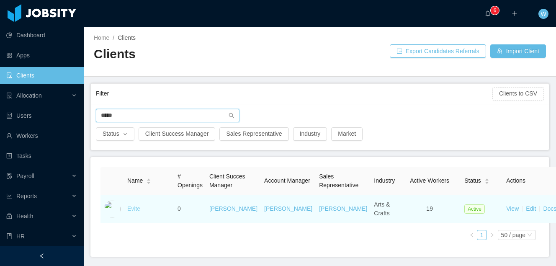
type input "*****"
click at [134, 212] on link "Evite" at bounding box center [133, 208] width 13 height 7
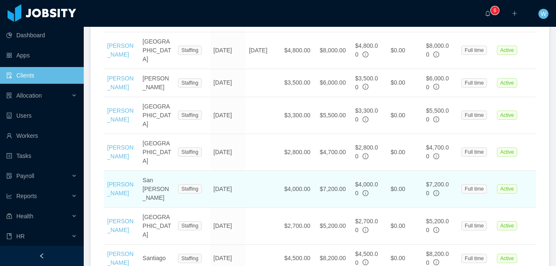
scroll to position [746, 0]
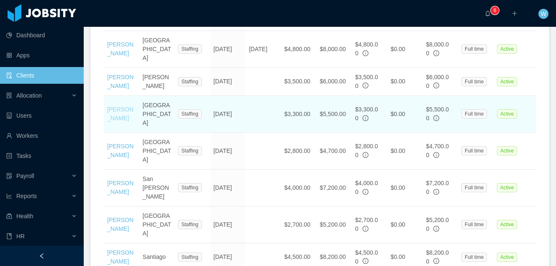
click at [114, 106] on link "[PERSON_NAME]" at bounding box center [120, 113] width 26 height 15
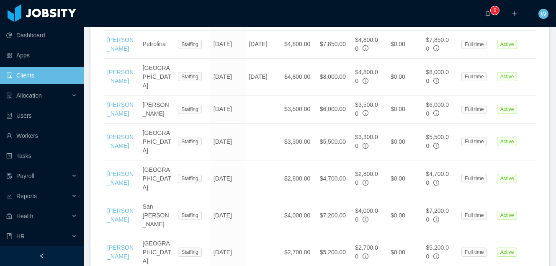
scroll to position [716, 0]
